Goal: Information Seeking & Learning: Check status

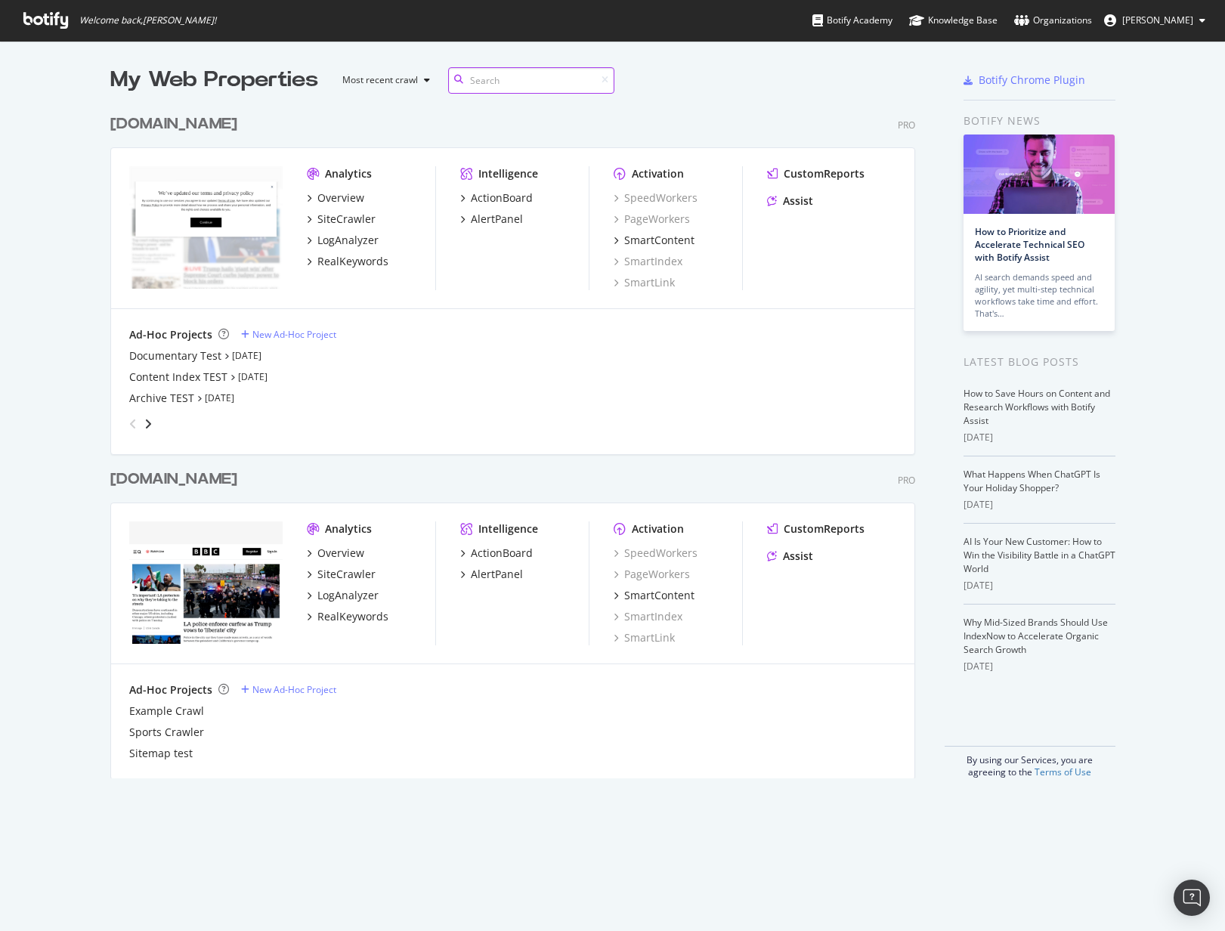
scroll to position [931, 1225]
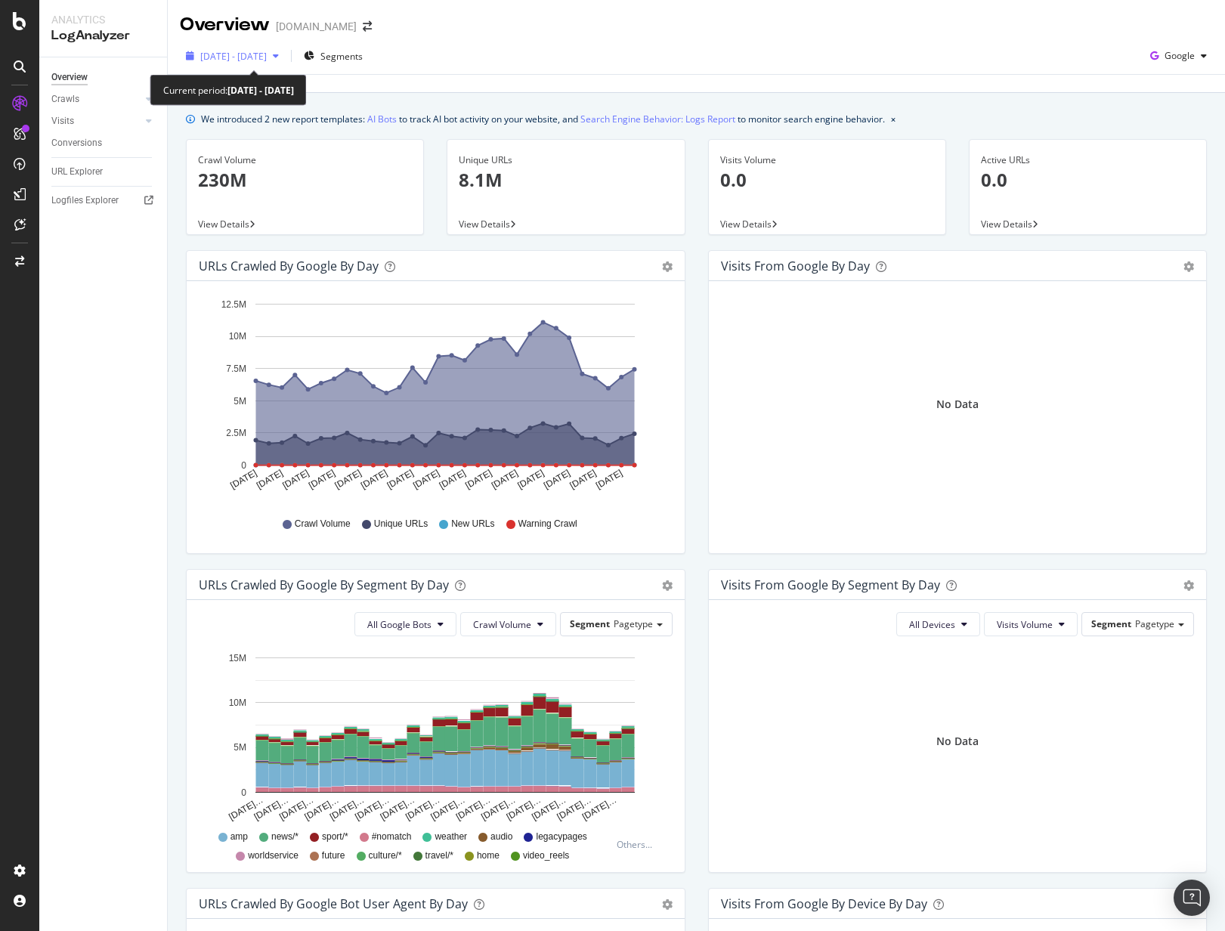
click at [238, 56] on span "2025 Aug. 12th - Sep. 10th" at bounding box center [233, 56] width 67 height 13
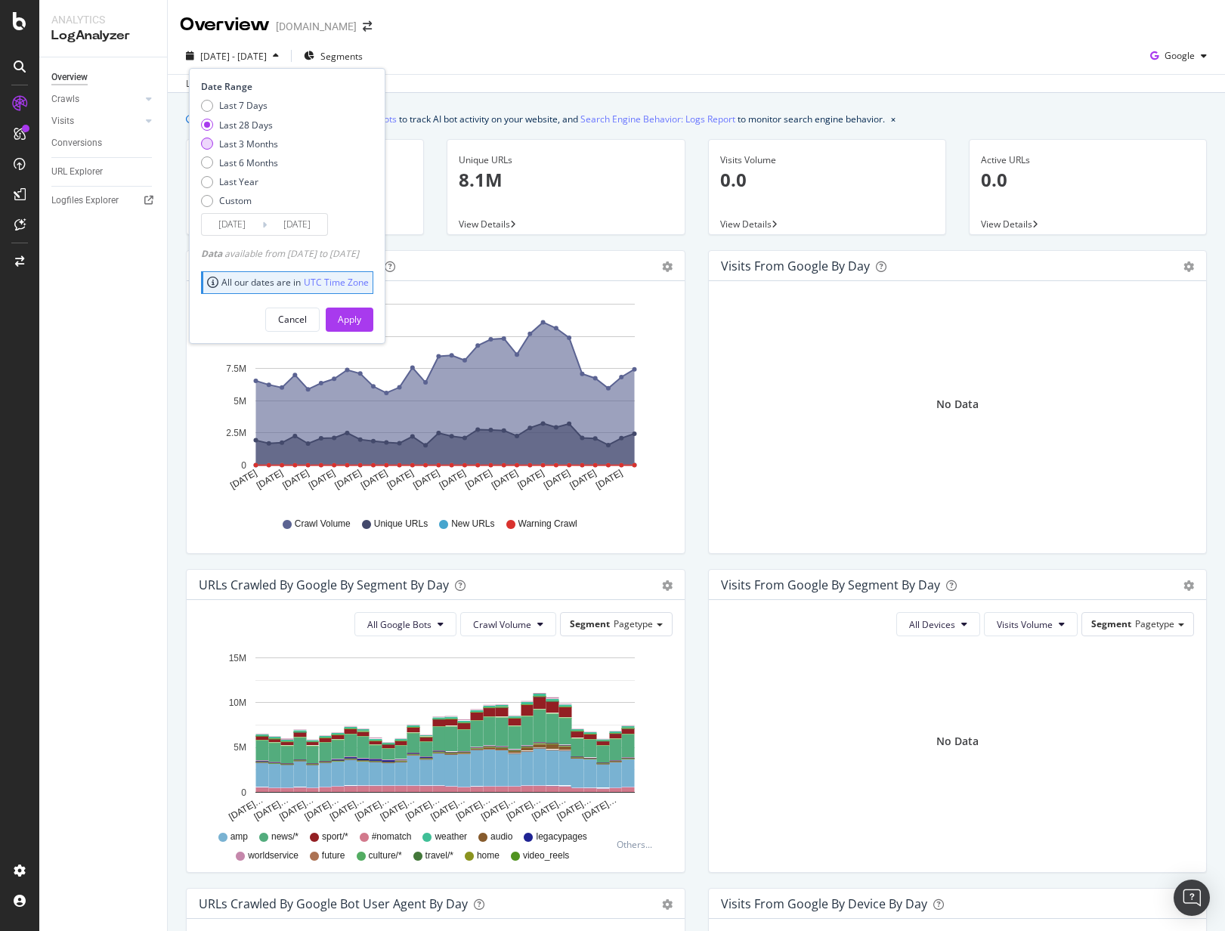
click at [261, 141] on div "Last 3 Months" at bounding box center [248, 144] width 59 height 13
type input "2025/06/11"
click at [361, 318] on div "Apply" at bounding box center [349, 319] width 23 height 13
